Goal: Information Seeking & Learning: Find specific page/section

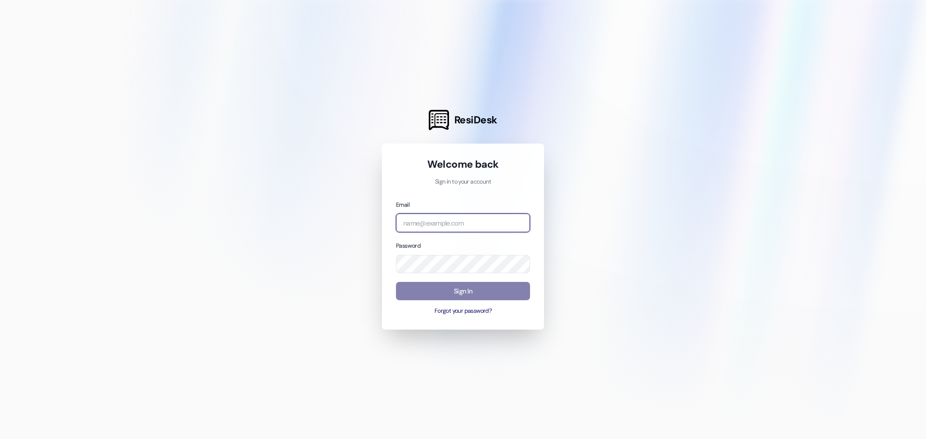
click at [417, 223] on input "email" at bounding box center [463, 223] width 134 height 19
type input "[EMAIL_ADDRESS][DOMAIN_NAME]"
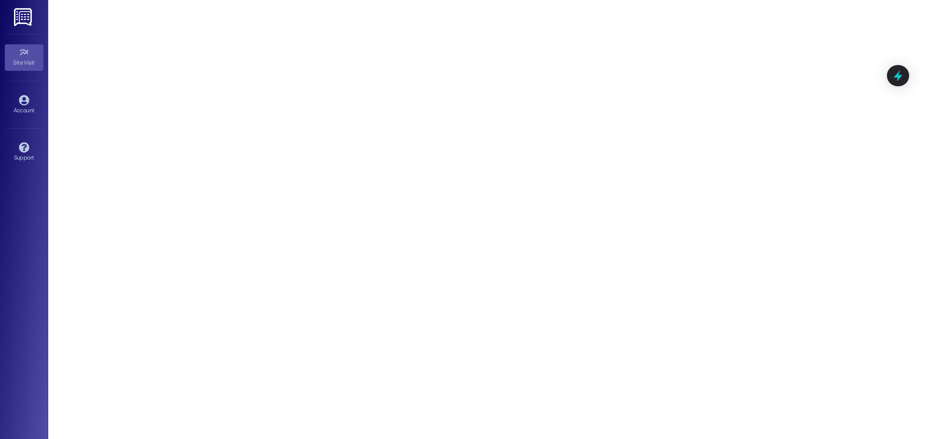
click at [12, 14] on link at bounding box center [23, 17] width 31 height 34
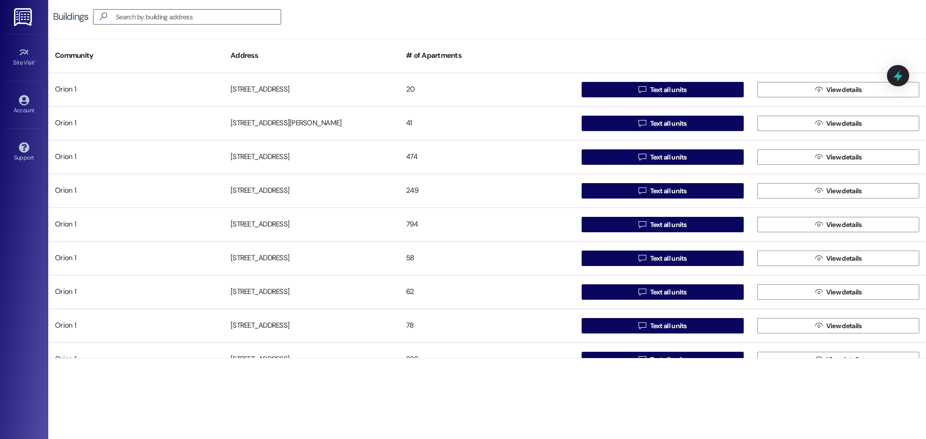
click at [180, 6] on div "Buildings " at bounding box center [487, 17] width 878 height 34
click at [188, 19] on input at bounding box center [191, 17] width 178 height 14
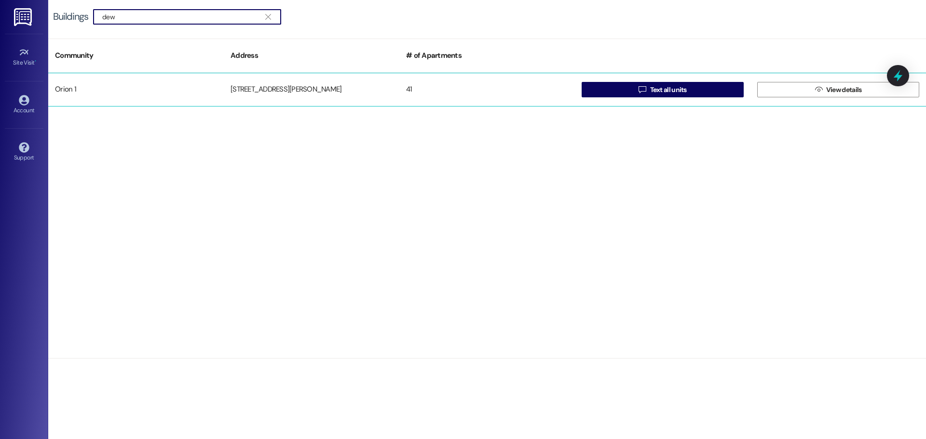
type input "dew"
click at [486, 78] on div "Orion 1 [STREET_ADDRESS][PERSON_NAME]  Text all units  View details" at bounding box center [487, 90] width 878 height 34
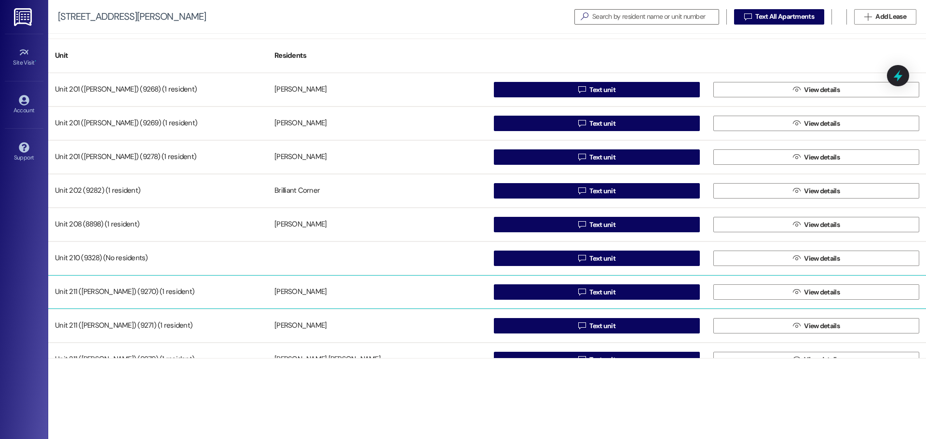
click at [170, 289] on div "Unit 211 ([PERSON_NAME]) (9270) (1 resident)" at bounding box center [157, 292] width 219 height 19
click at [110, 295] on div "Unit 211 ([PERSON_NAME]) (9270) (1 resident)" at bounding box center [157, 292] width 219 height 19
click at [248, 293] on div "Unit 211 ([PERSON_NAME]) (9270) (1 resident)" at bounding box center [157, 292] width 219 height 19
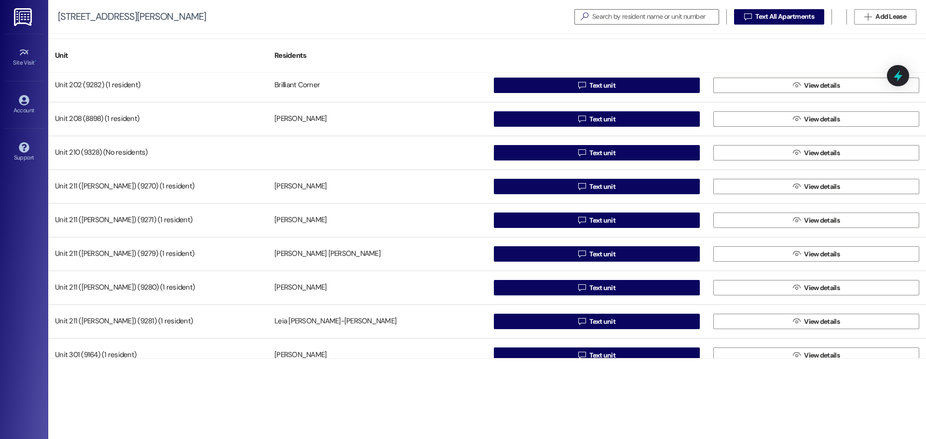
scroll to position [96, 0]
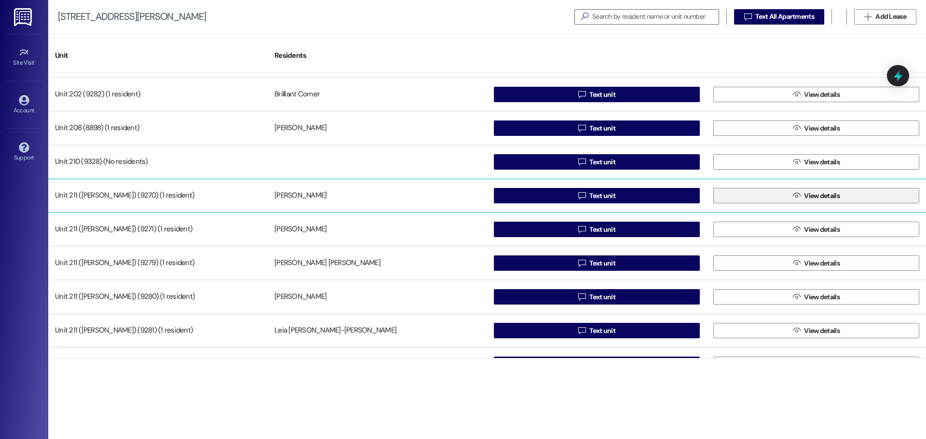
click at [825, 196] on span "View details" at bounding box center [822, 196] width 36 height 10
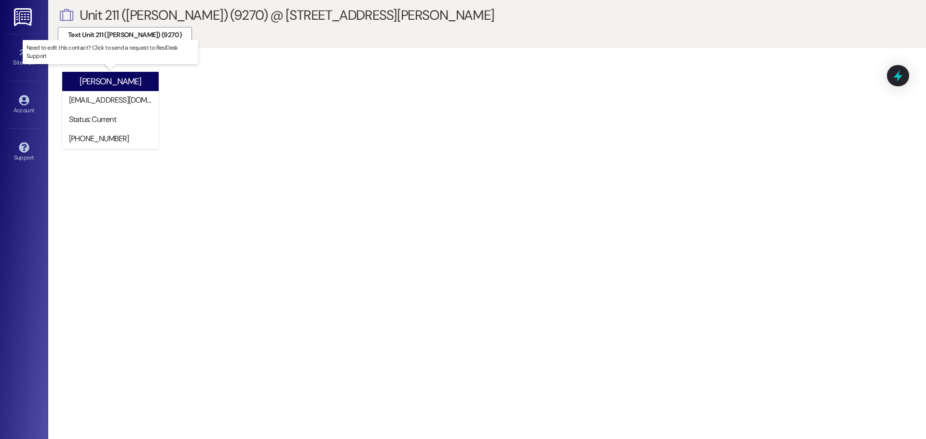
click at [112, 112] on div "Status: Current" at bounding box center [113, 119] width 92 height 19
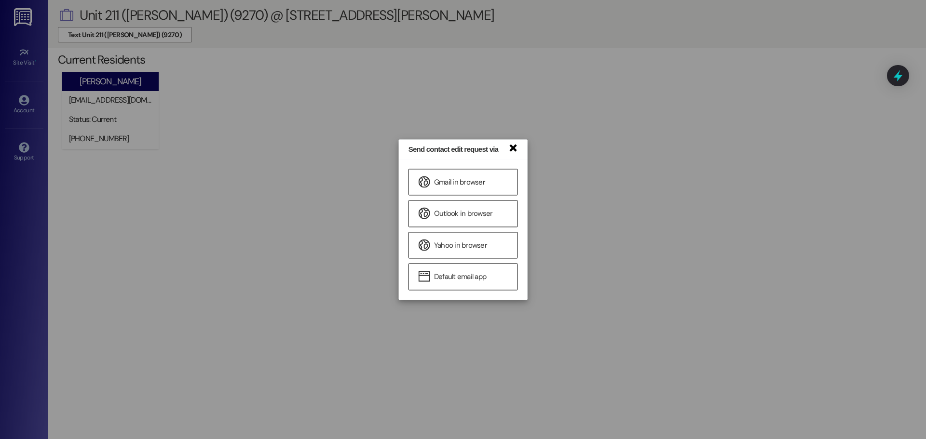
click at [512, 144] on link "×" at bounding box center [513, 147] width 10 height 10
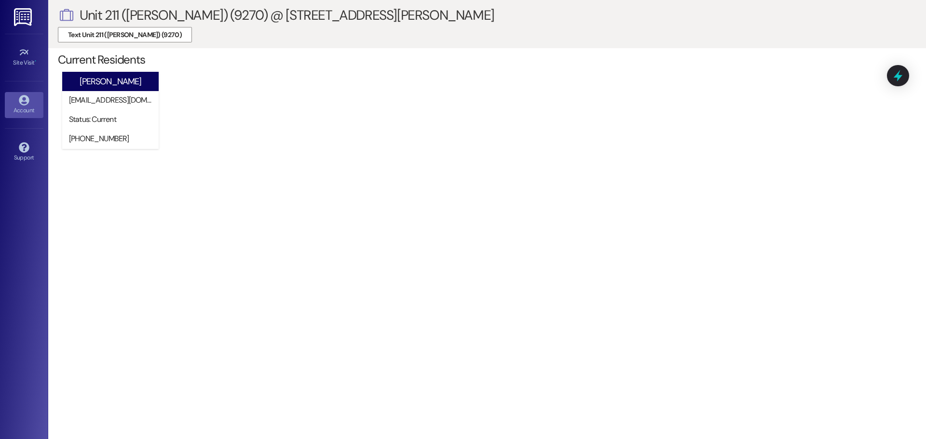
click at [26, 109] on div "Account" at bounding box center [24, 111] width 48 height 10
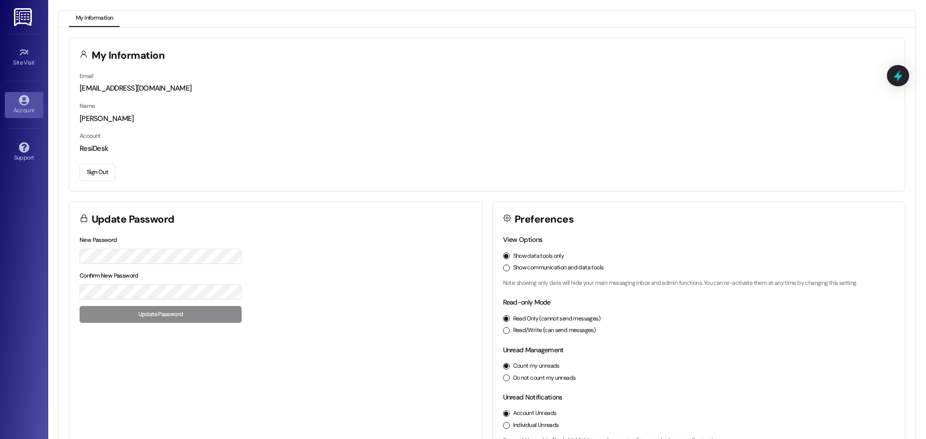
click at [34, 26] on link at bounding box center [23, 17] width 31 height 34
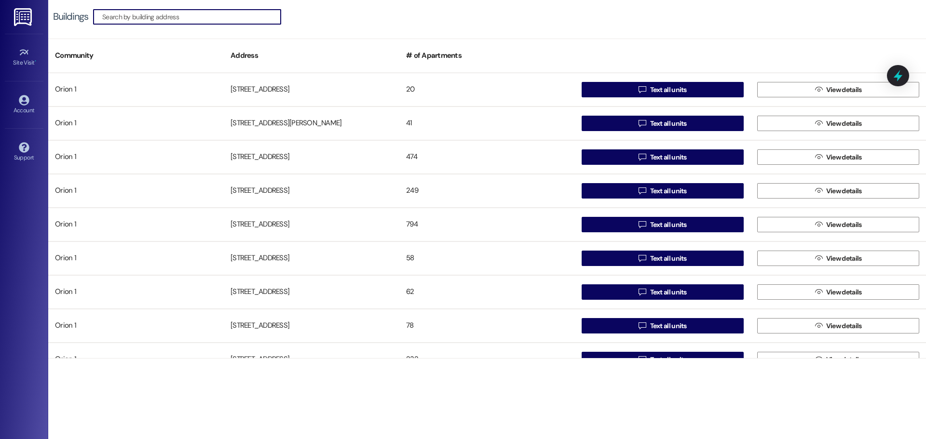
click at [18, 10] on img at bounding box center [24, 17] width 20 height 18
click at [35, 63] on span "•" at bounding box center [35, 61] width 1 height 7
